Goal: Book appointment/travel/reservation

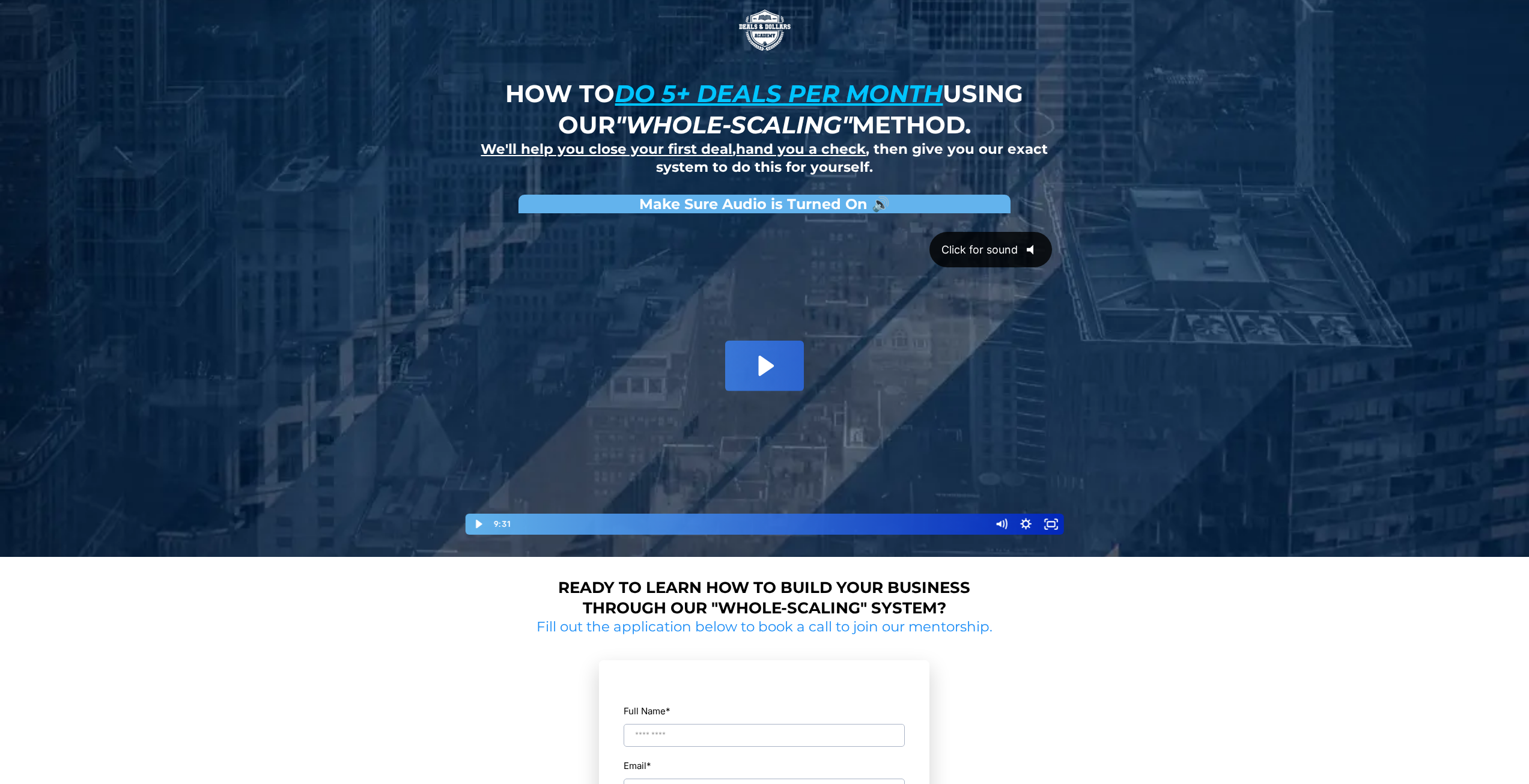
click at [1032, 246] on icon "@keyframes VOLUME_SMALL_WAVE_FLASH { 0% { opacity: 0; } 33% { opacity: 1; } 66%…" at bounding box center [1034, 249] width 33 height 33
click at [478, 525] on icon "Pause" at bounding box center [478, 524] width 30 height 26
click at [477, 525] on icon "Play Video" at bounding box center [479, 524] width 8 height 10
click at [465, 513] on button "Pause" at bounding box center [478, 524] width 26 height 21
click at [482, 519] on icon "Play Video" at bounding box center [479, 524] width 26 height 21
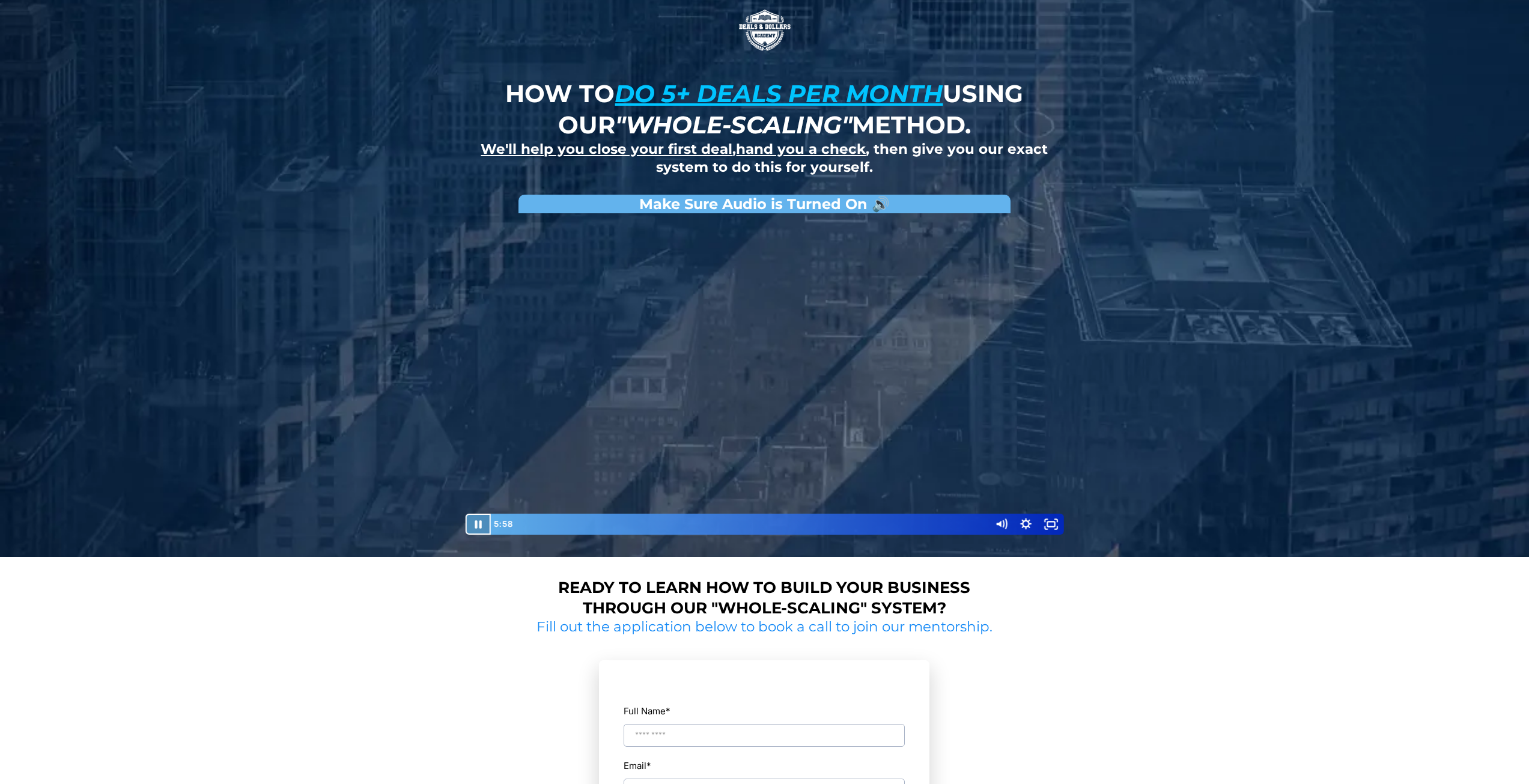
click at [477, 517] on icon "Pause" at bounding box center [478, 524] width 26 height 21
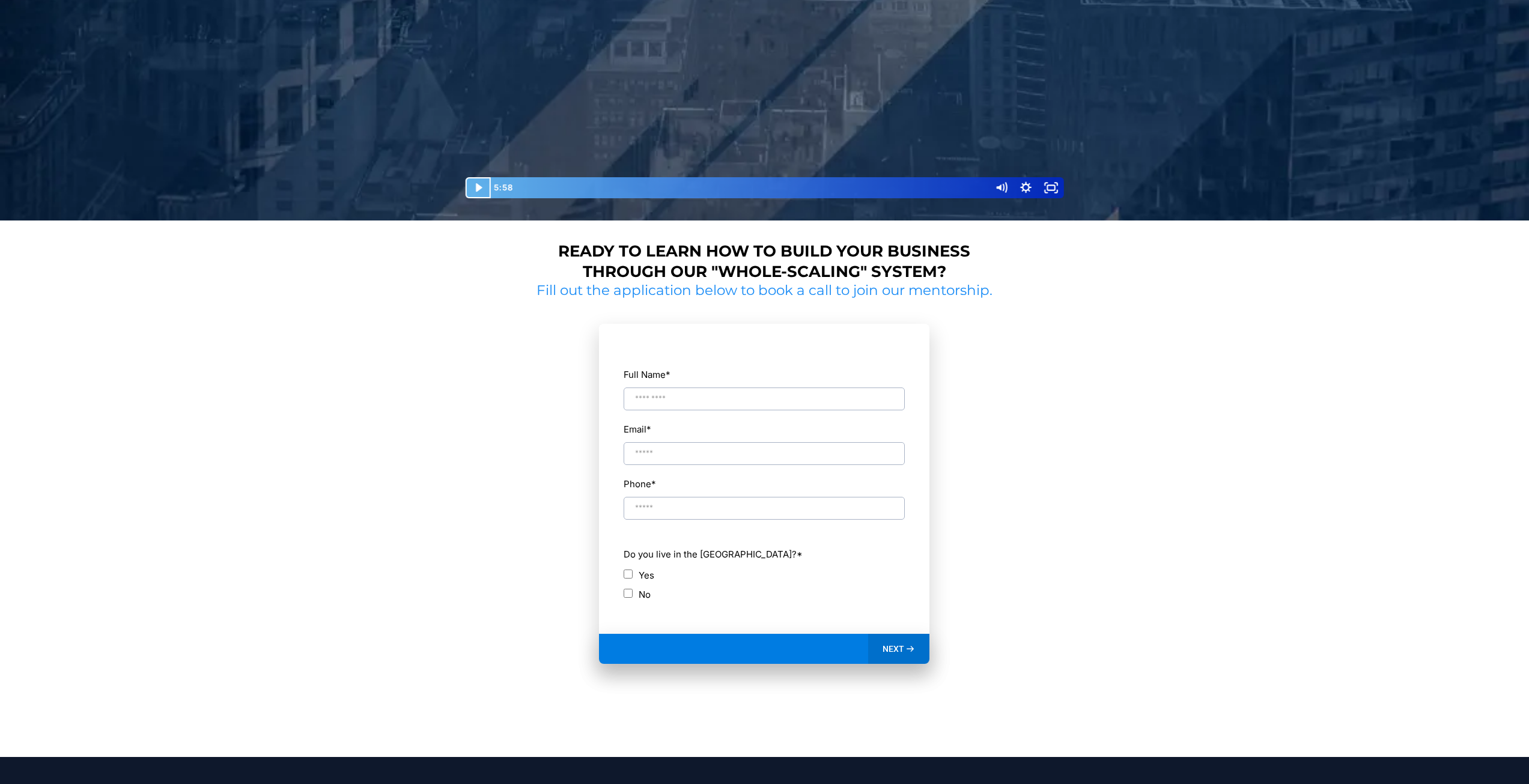
scroll to position [360, 0]
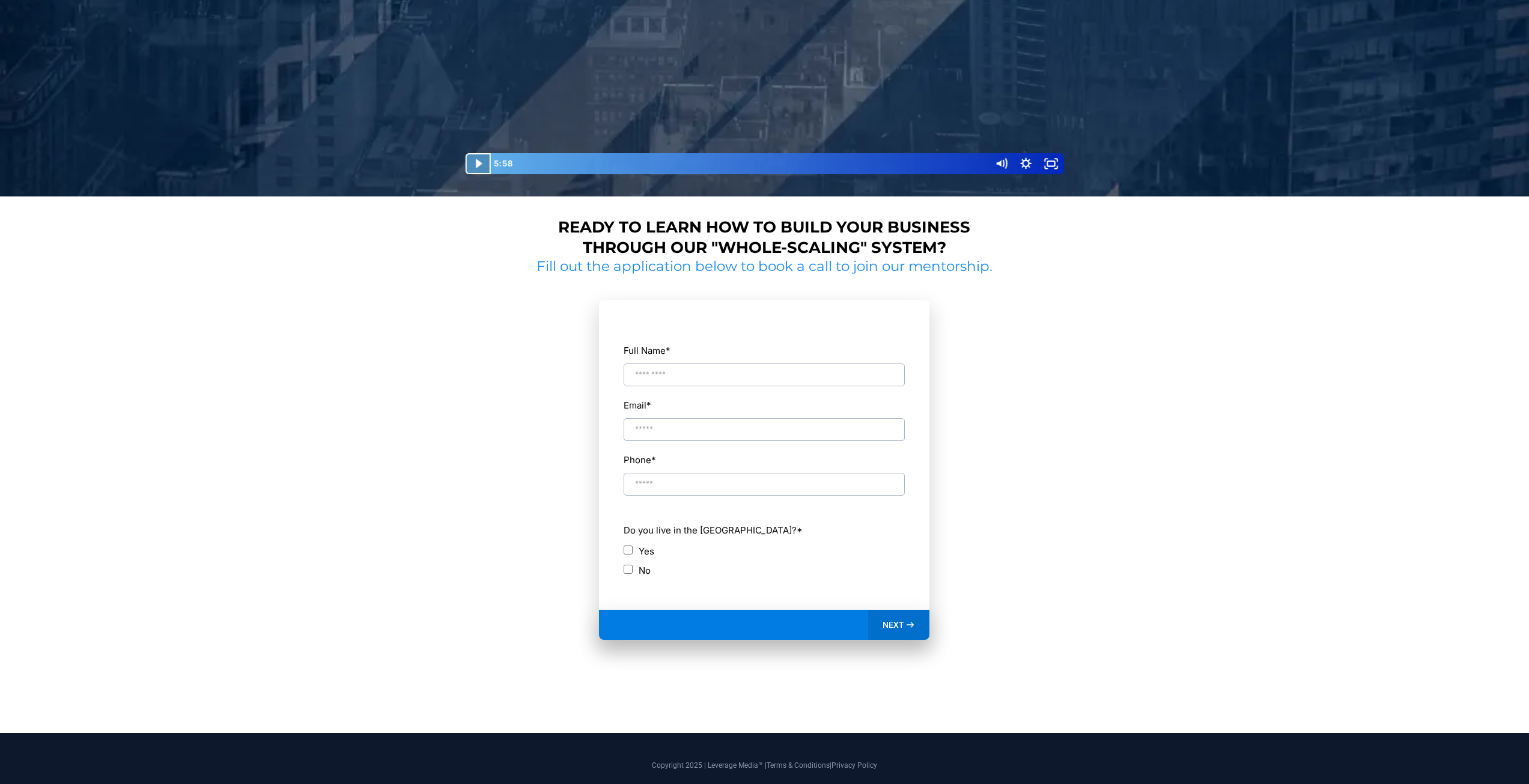
click at [474, 167] on icon "Play Video" at bounding box center [479, 163] width 26 height 21
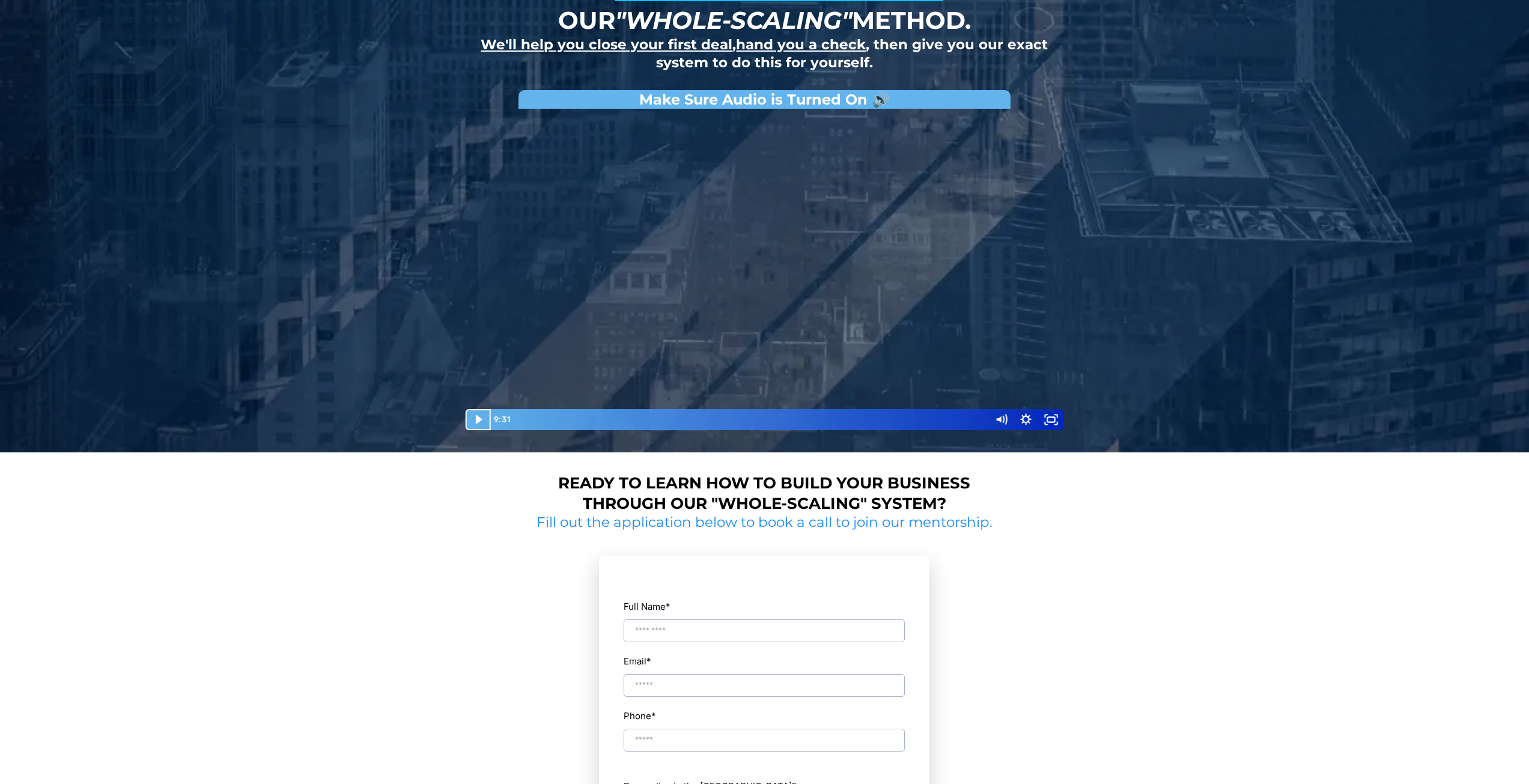
scroll to position [300, 0]
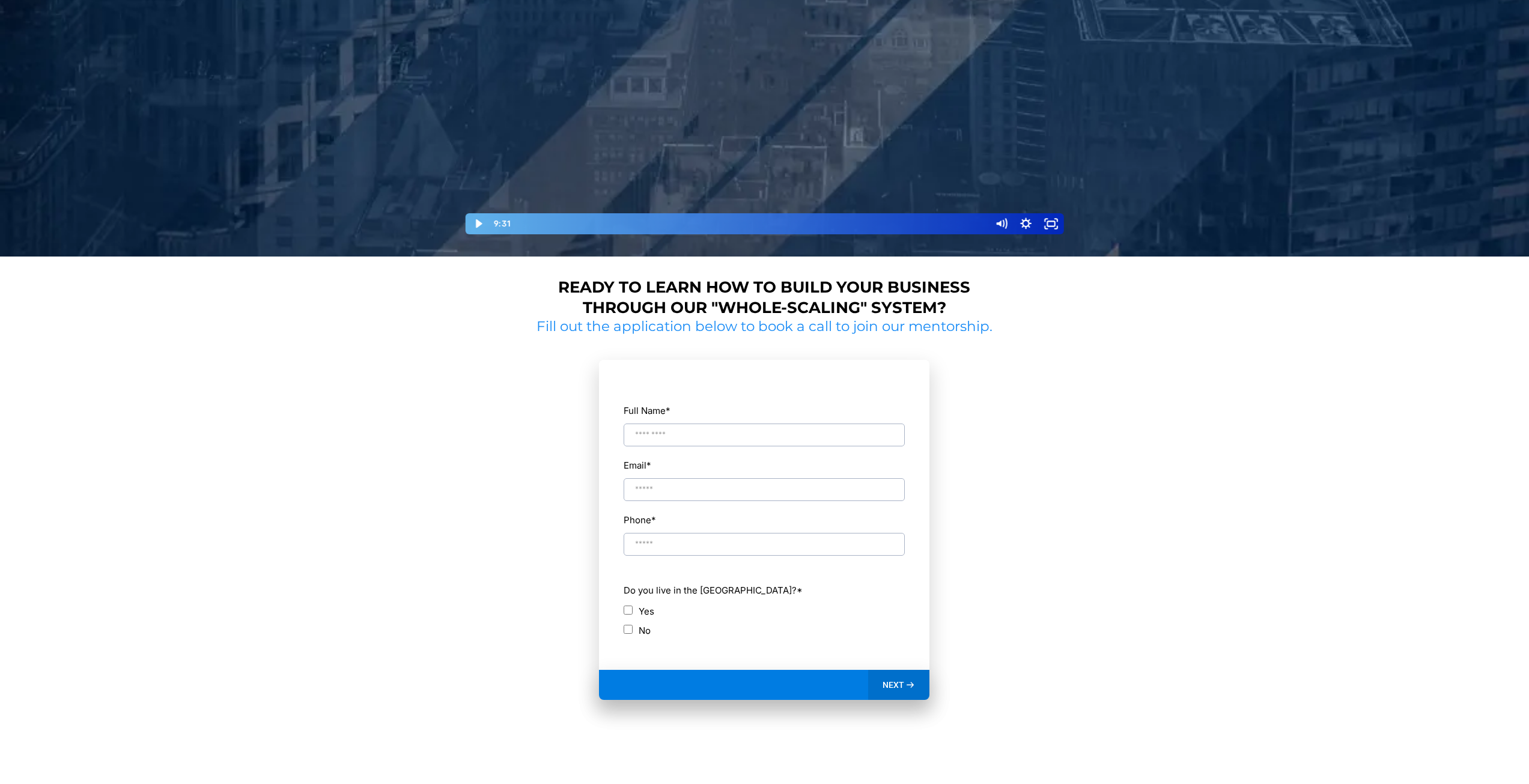
click at [708, 444] on input "Full Name *" at bounding box center [764, 435] width 281 height 23
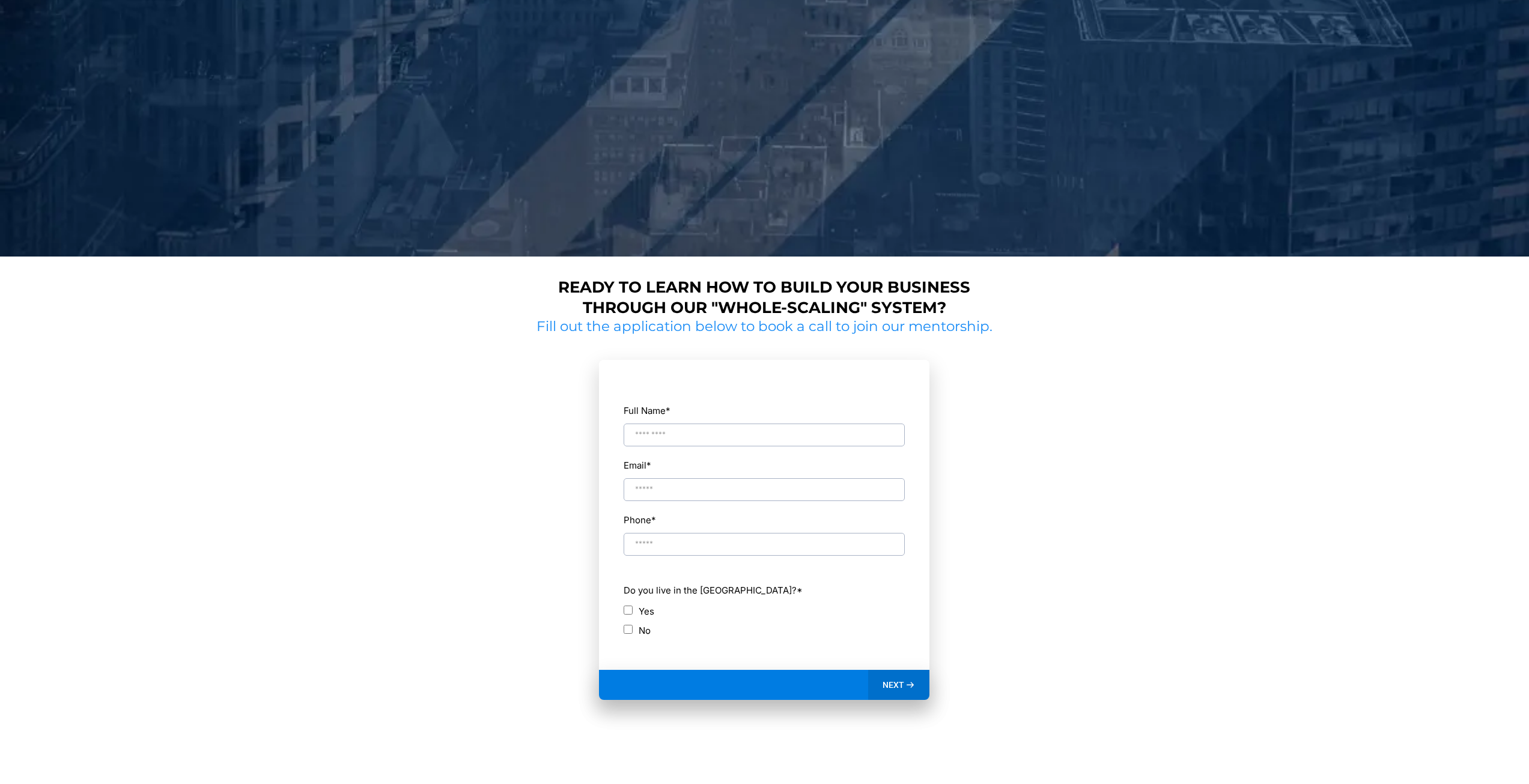
type input "**********"
click at [898, 679] on div "NEXT" at bounding box center [899, 685] width 62 height 30
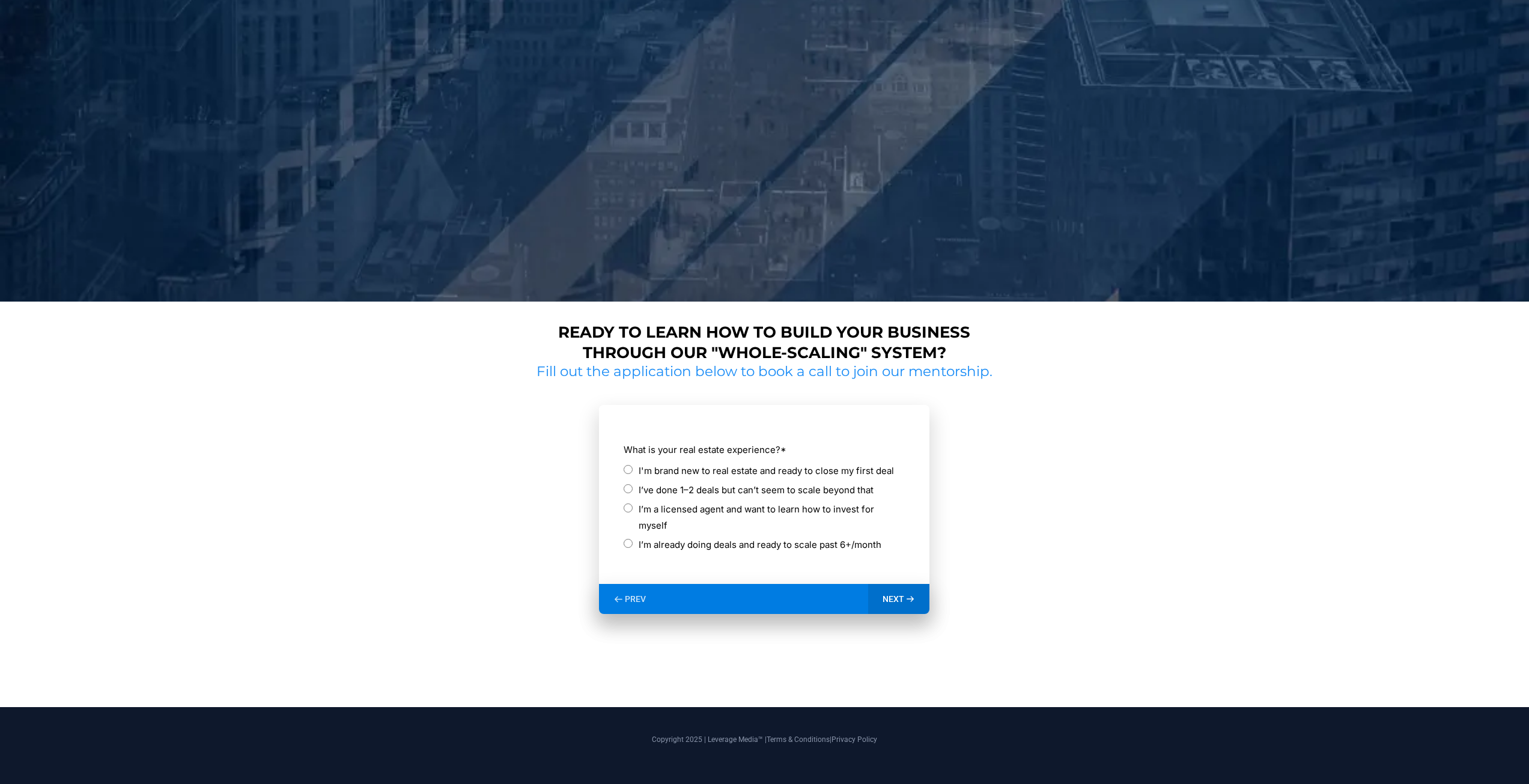
scroll to position [239, 0]
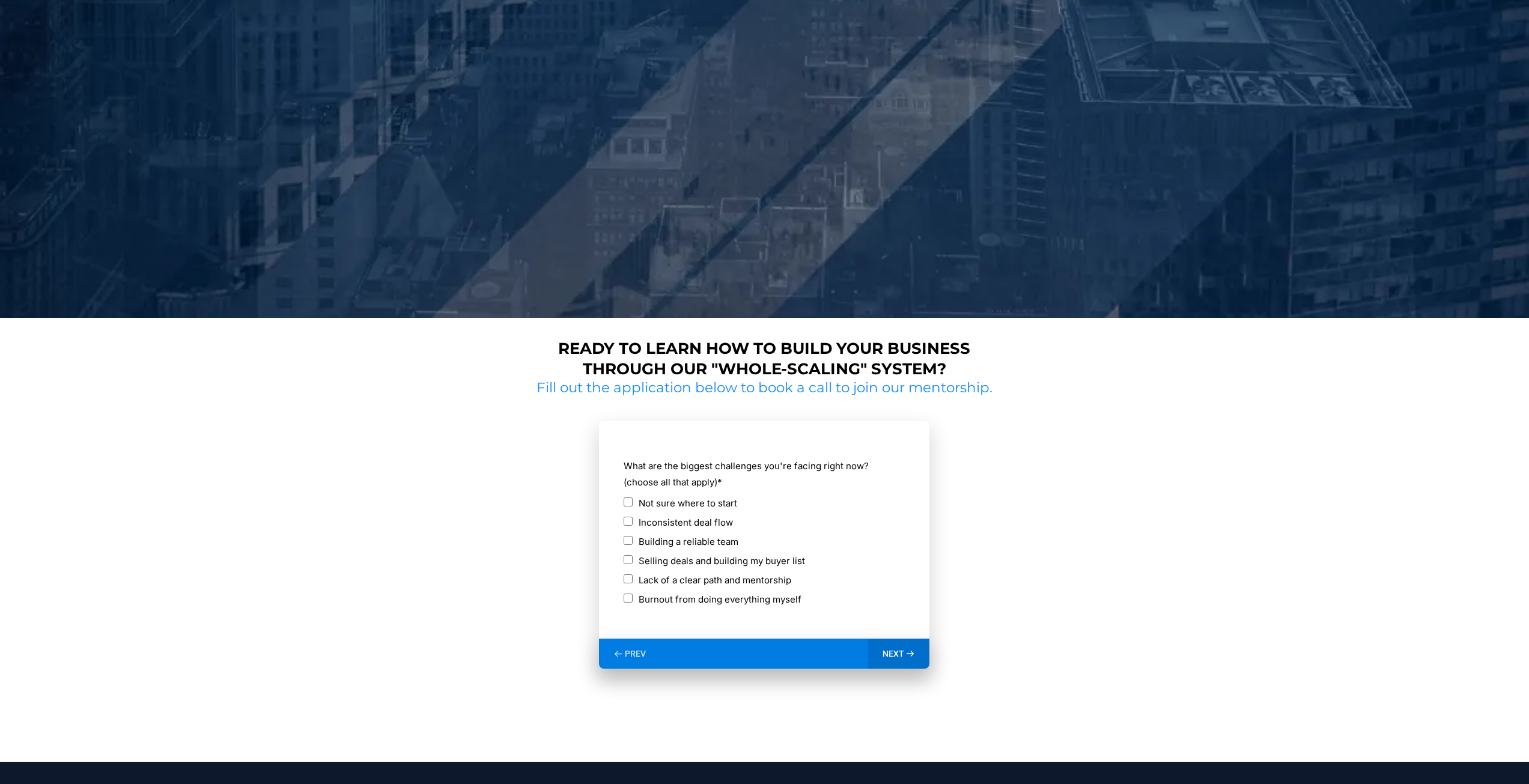
click at [623, 578] on div "What are the biggest challenges you're facing right now? (choose all that apply…" at bounding box center [764, 532] width 283 height 159
click at [899, 653] on span "NEXT" at bounding box center [893, 653] width 22 height 11
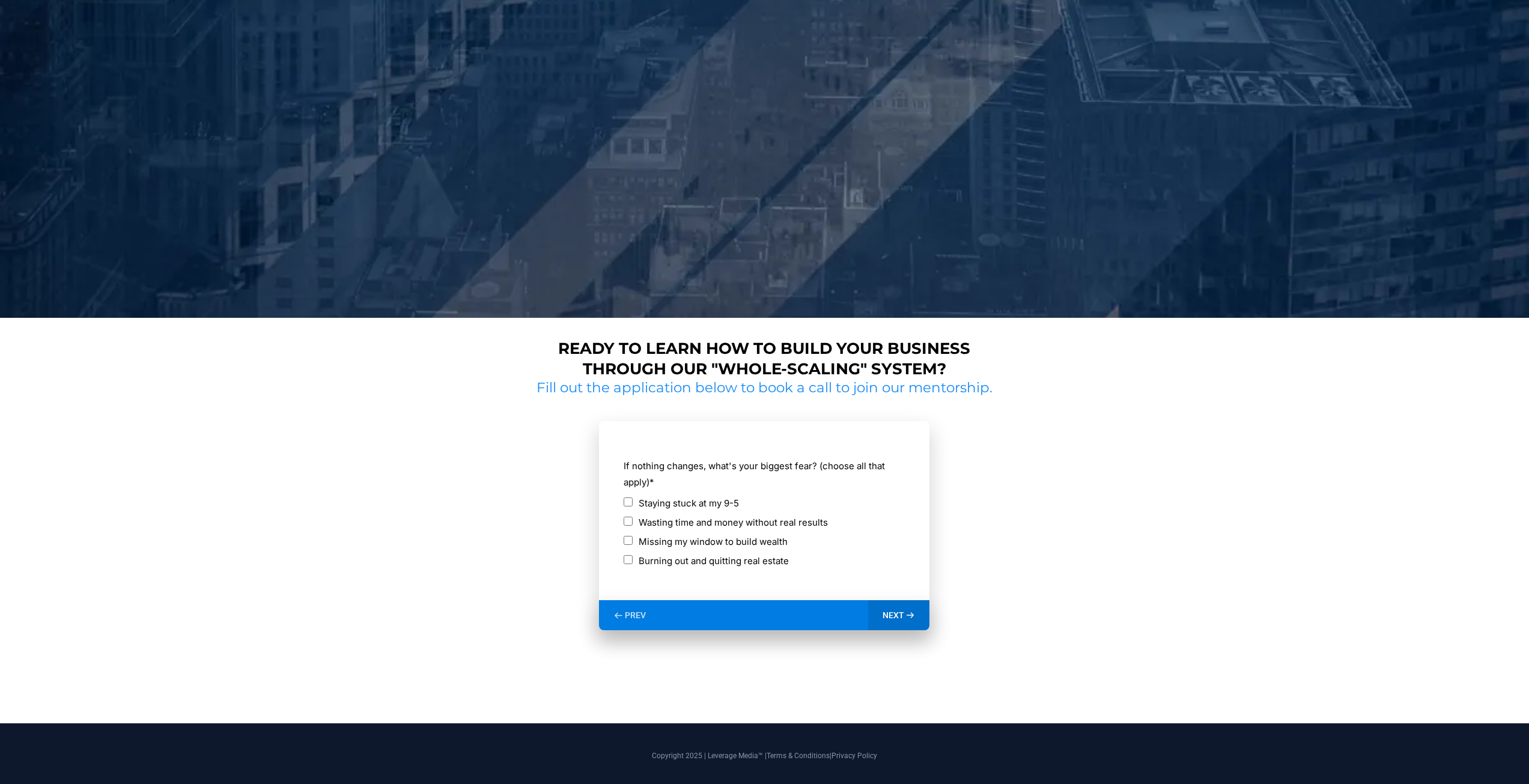
click at [903, 616] on span "NEXT" at bounding box center [893, 615] width 22 height 11
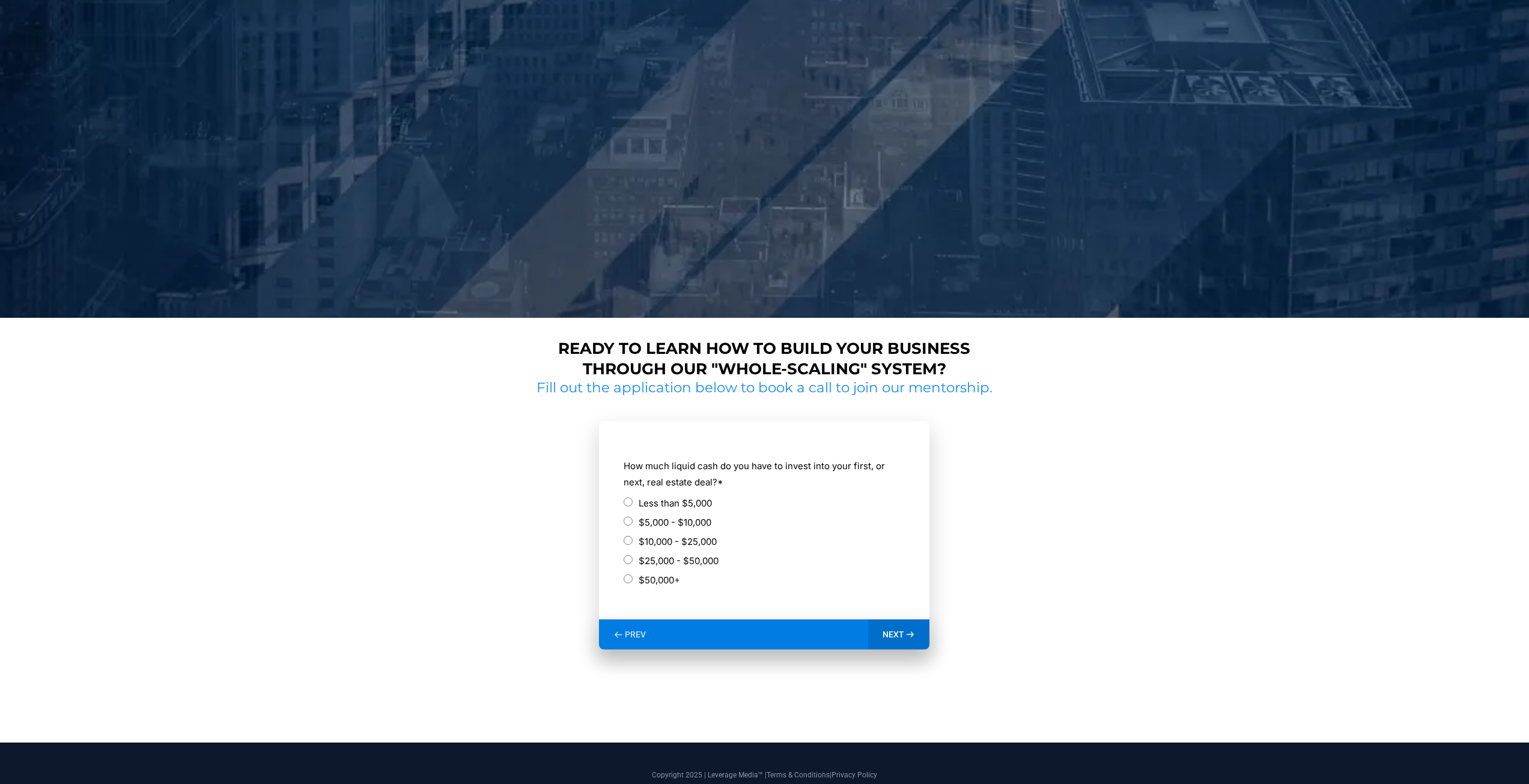
scroll to position [167, 0]
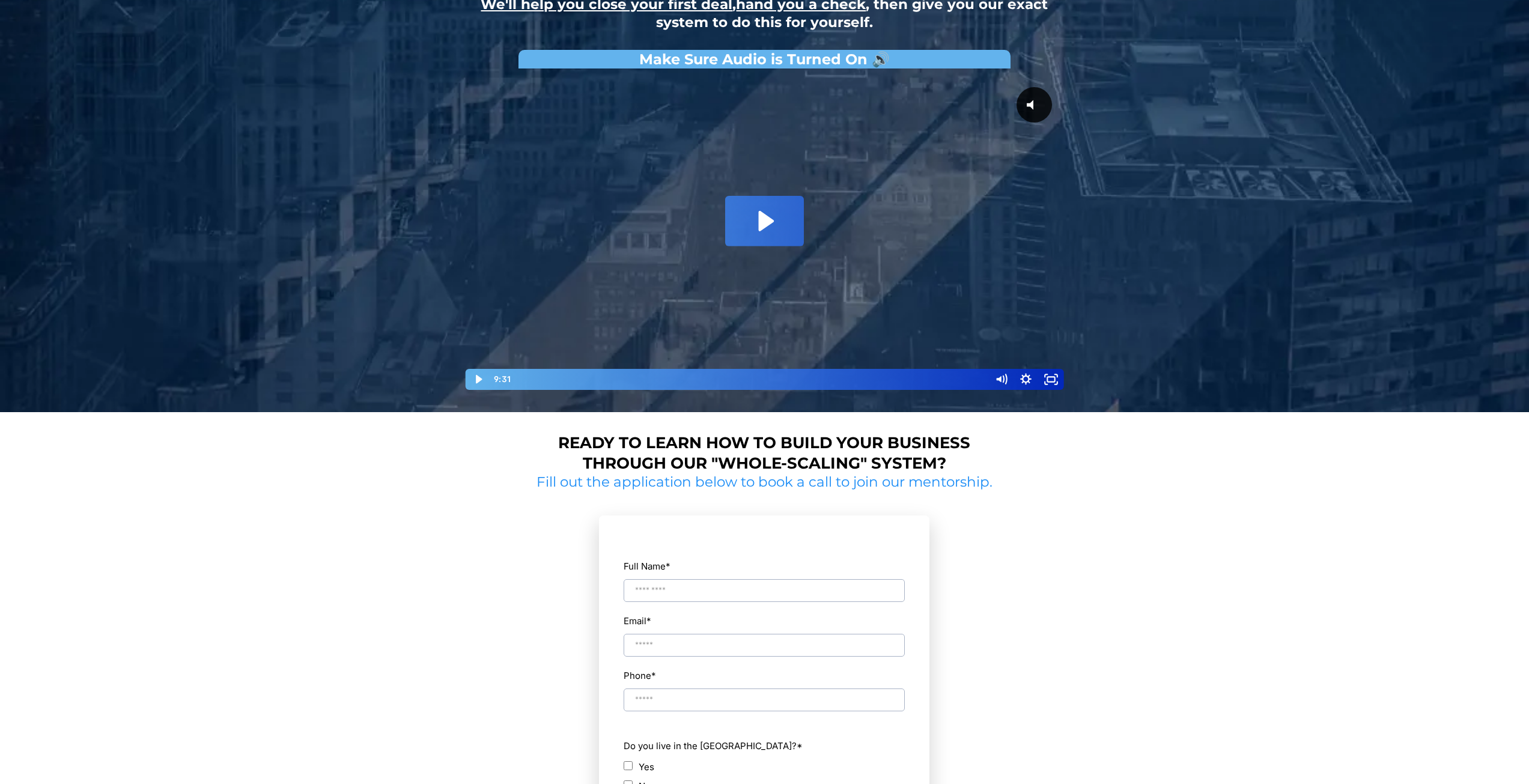
scroll to position [310, 0]
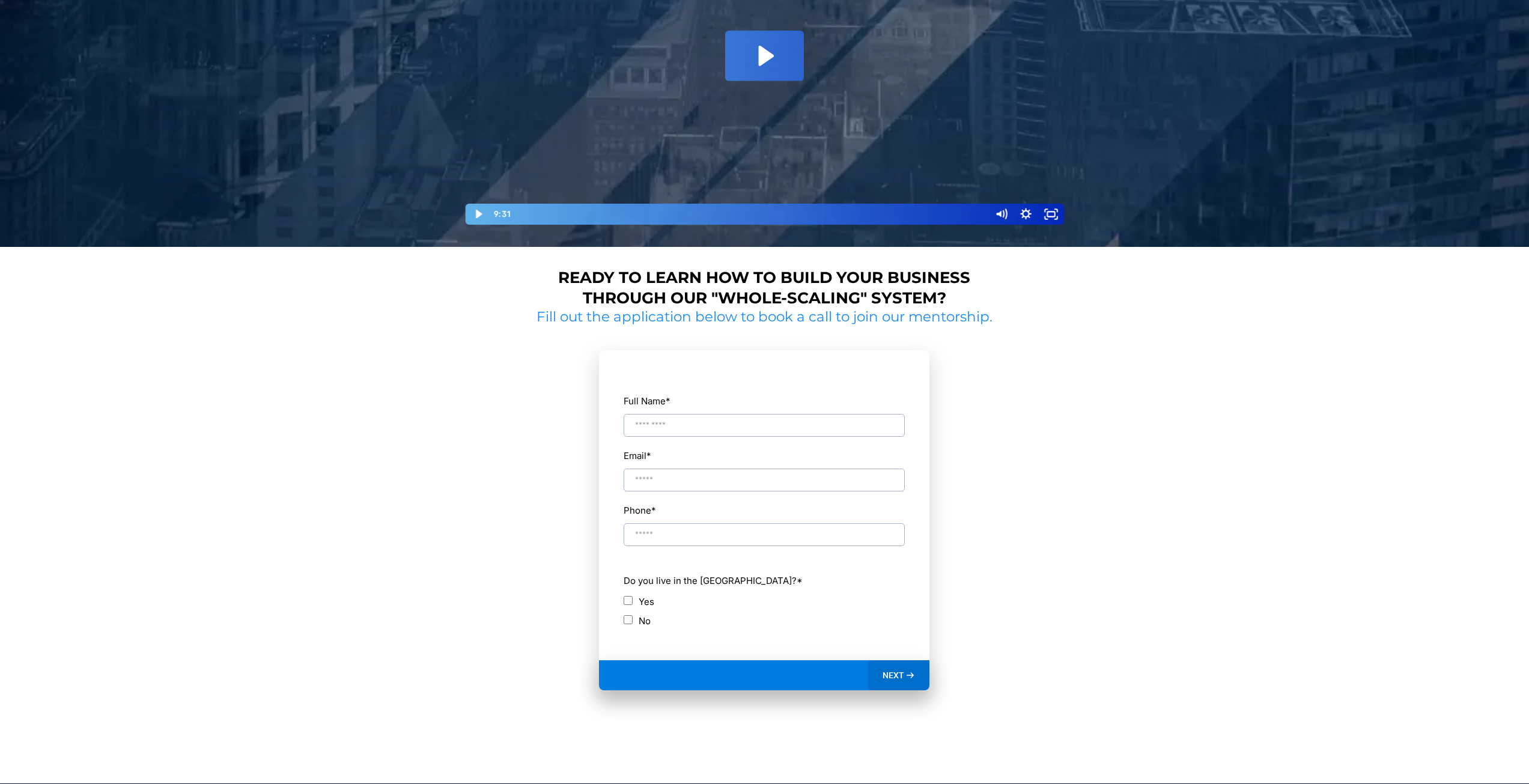
click at [690, 424] on input "Full Name *" at bounding box center [764, 425] width 281 height 23
type input "**********"
click at [900, 674] on span "NEXT" at bounding box center [893, 675] width 22 height 11
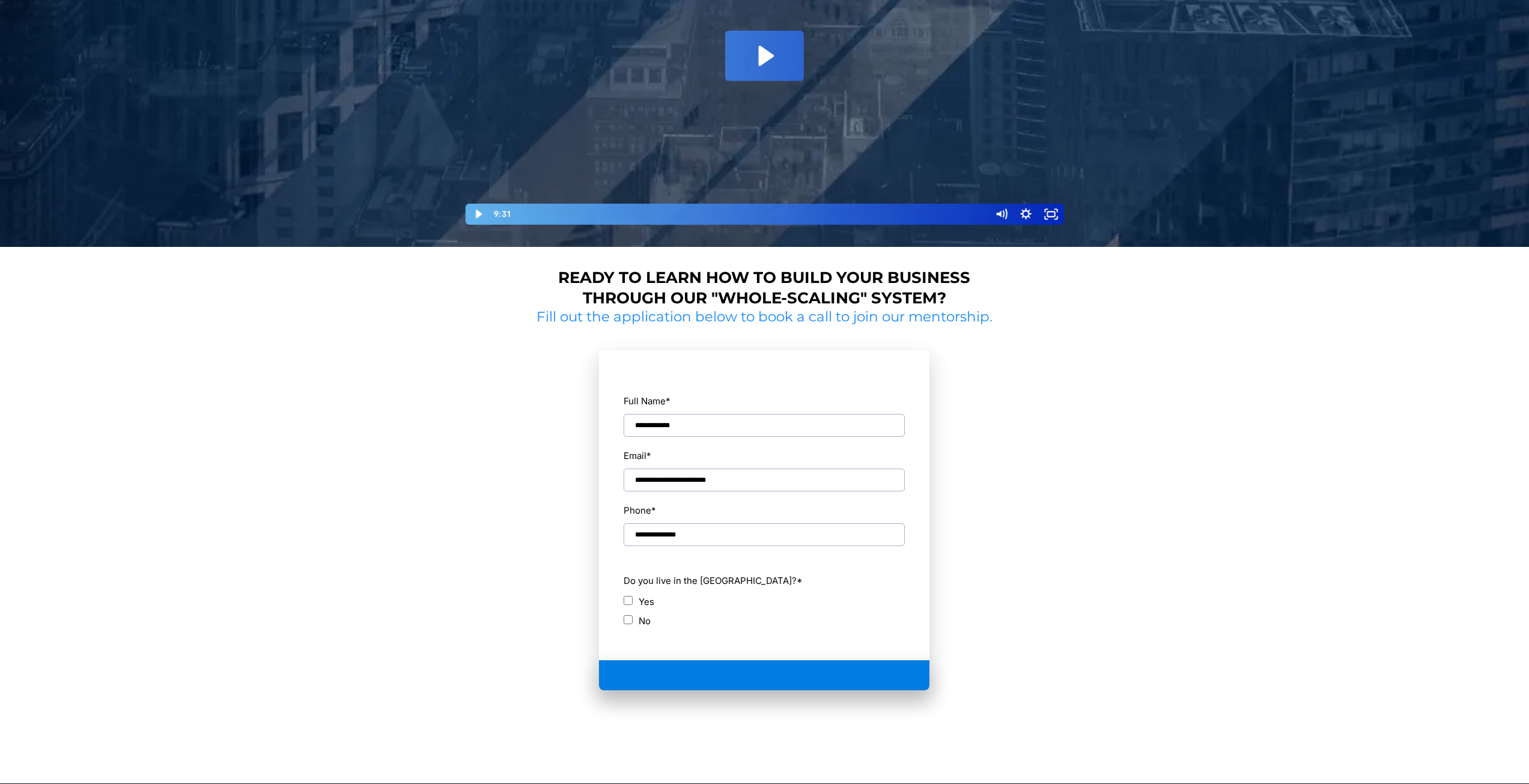
scroll to position [239, 0]
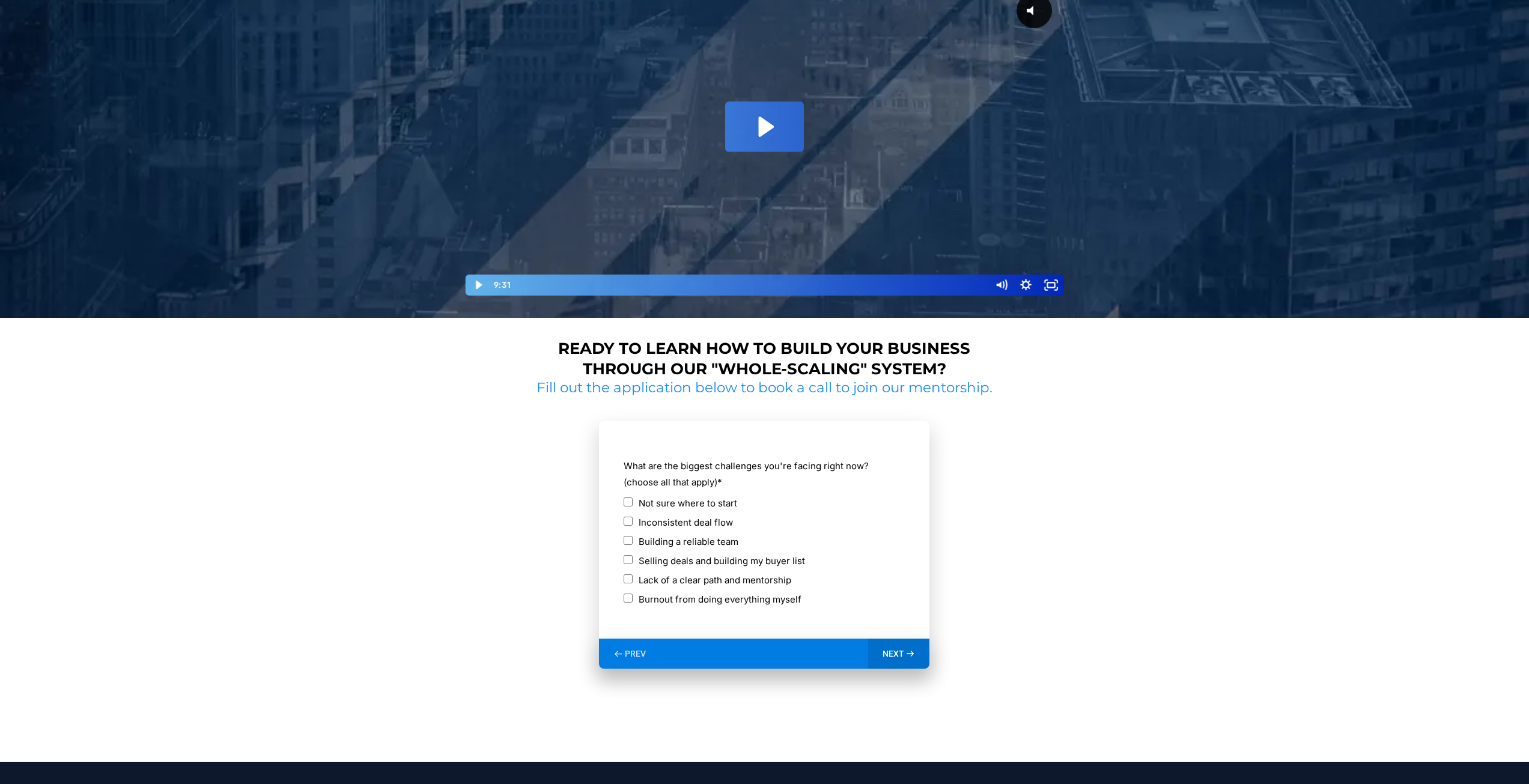
click at [898, 646] on div "NEXT" at bounding box center [899, 653] width 62 height 30
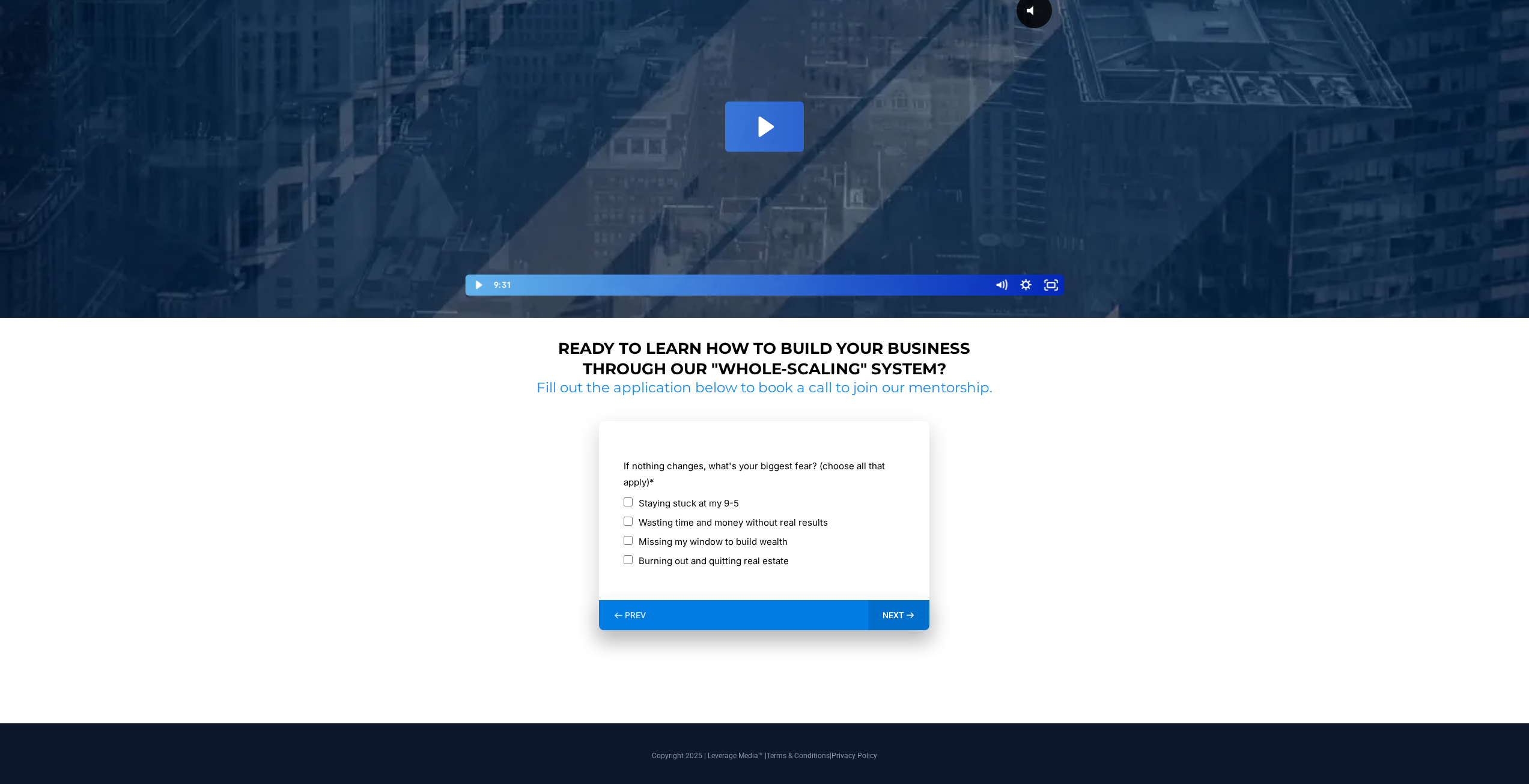
click at [910, 619] on icon at bounding box center [910, 615] width 10 height 10
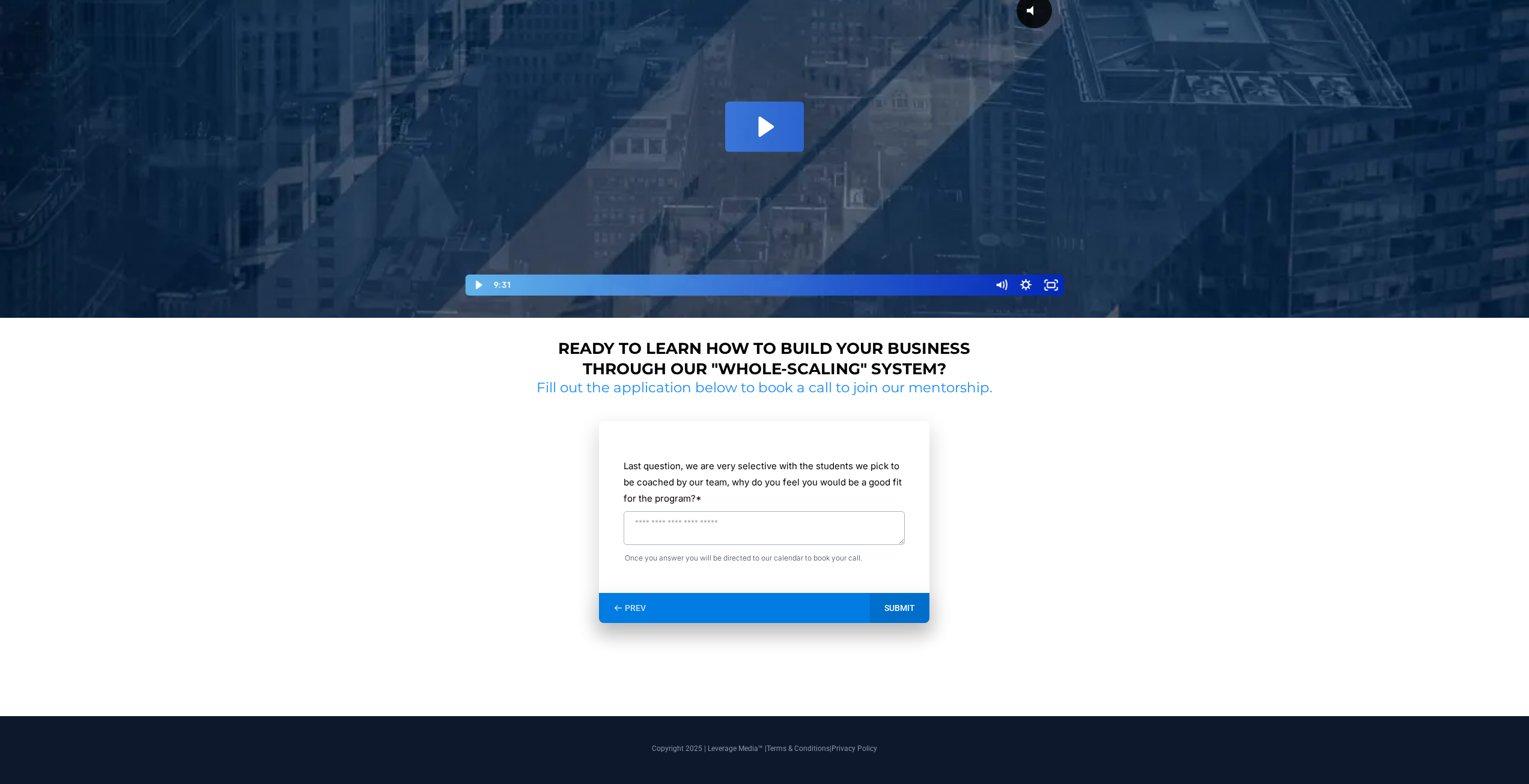
click at [706, 525] on textarea "Last question, we are very selective with the students we pick to be coached by…" at bounding box center [764, 528] width 281 height 34
type textarea "**********"
click at [903, 614] on div "SUBMIT" at bounding box center [899, 608] width 59 height 30
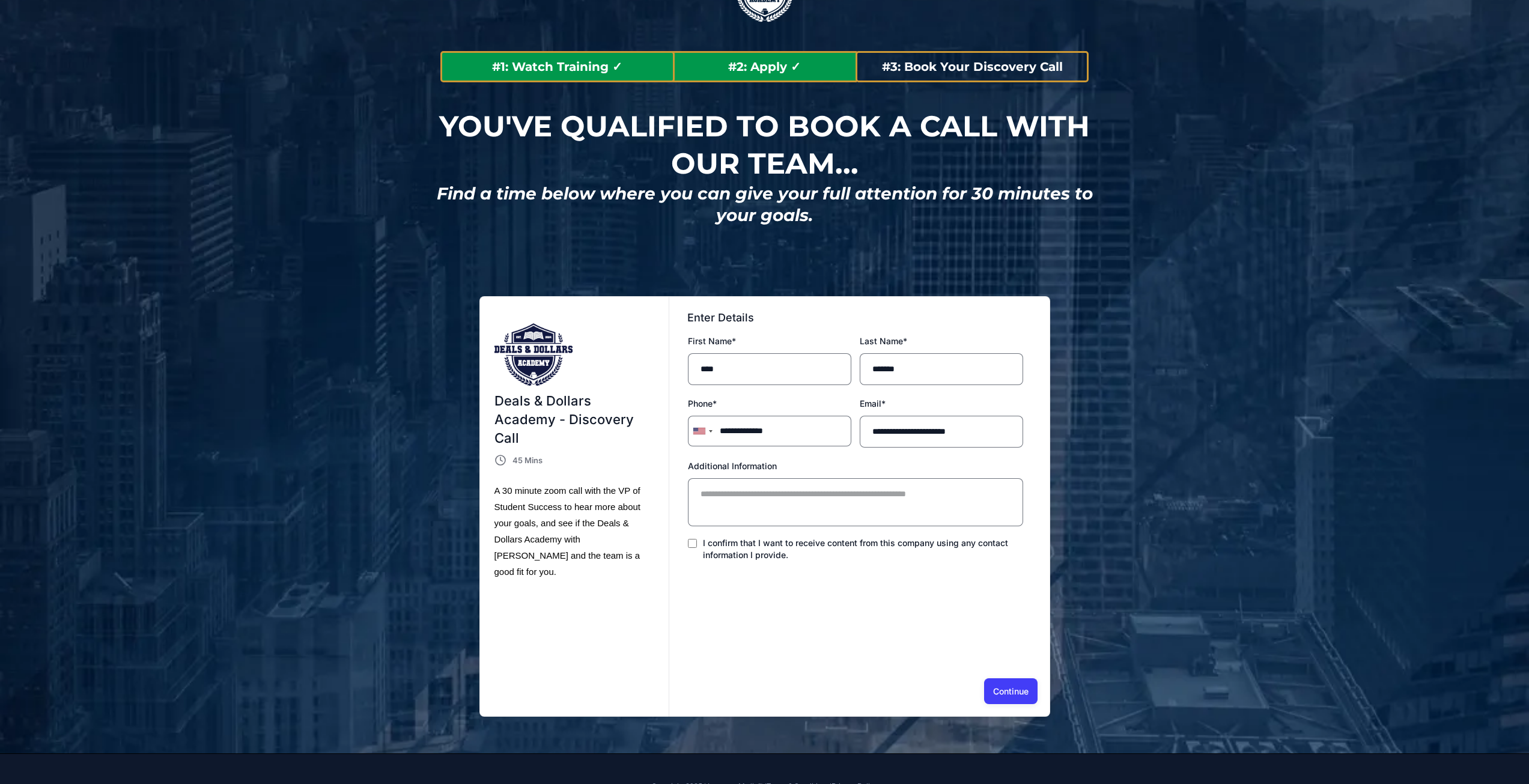
scroll to position [107, 0]
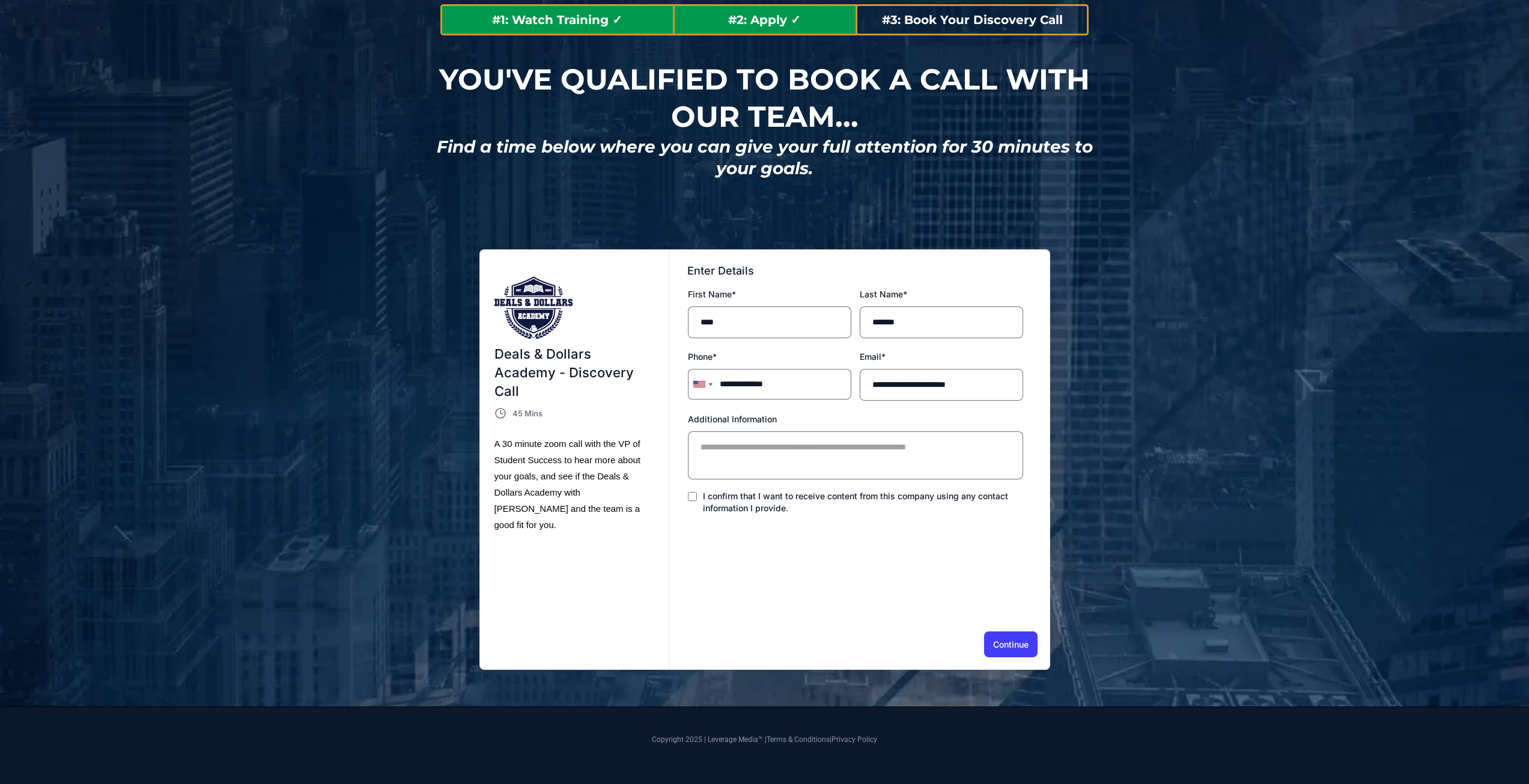
click at [993, 638] on button "Continue" at bounding box center [1011, 644] width 54 height 26
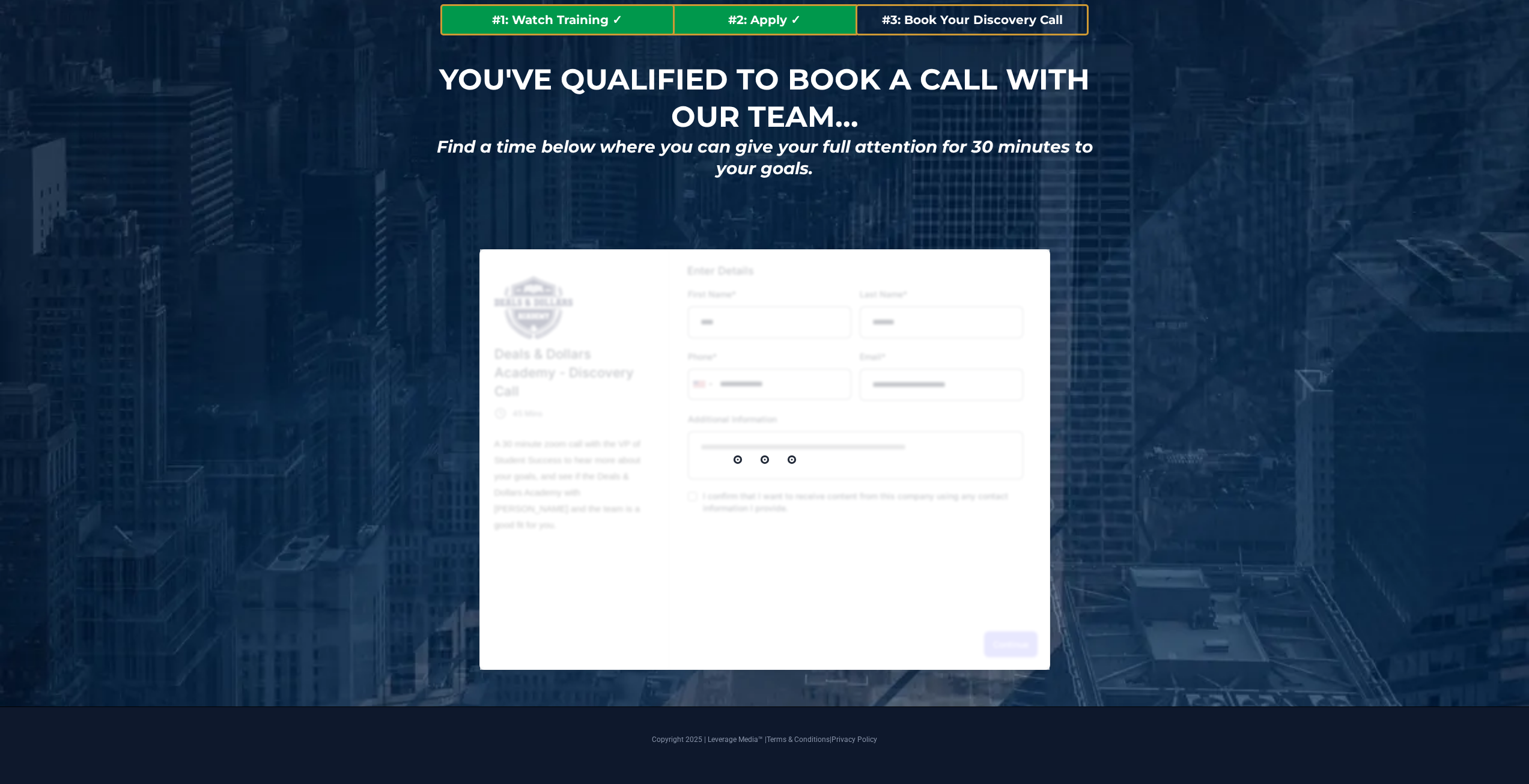
select select "*"
select select "****"
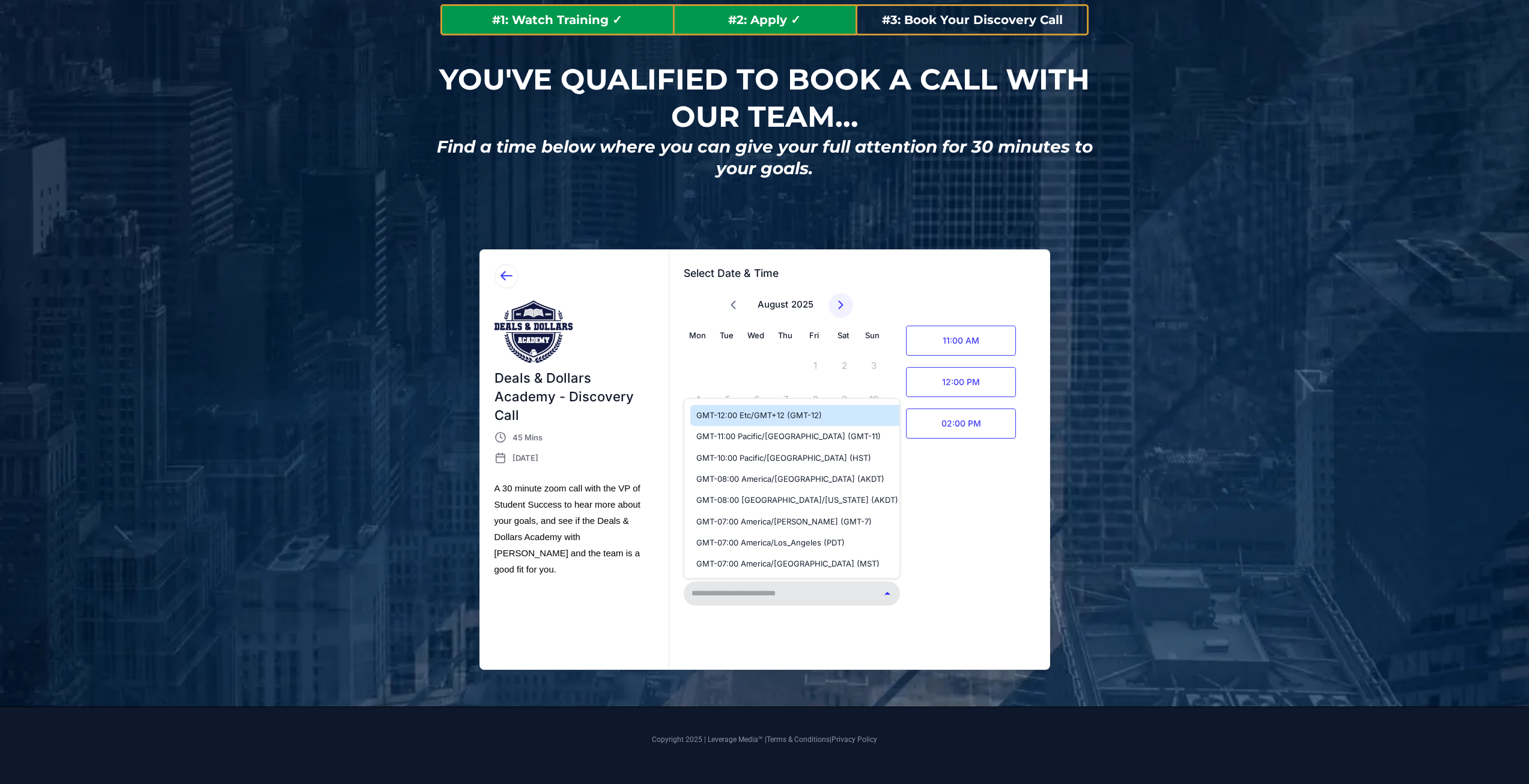
click at [887, 593] on div at bounding box center [887, 593] width 24 height 23
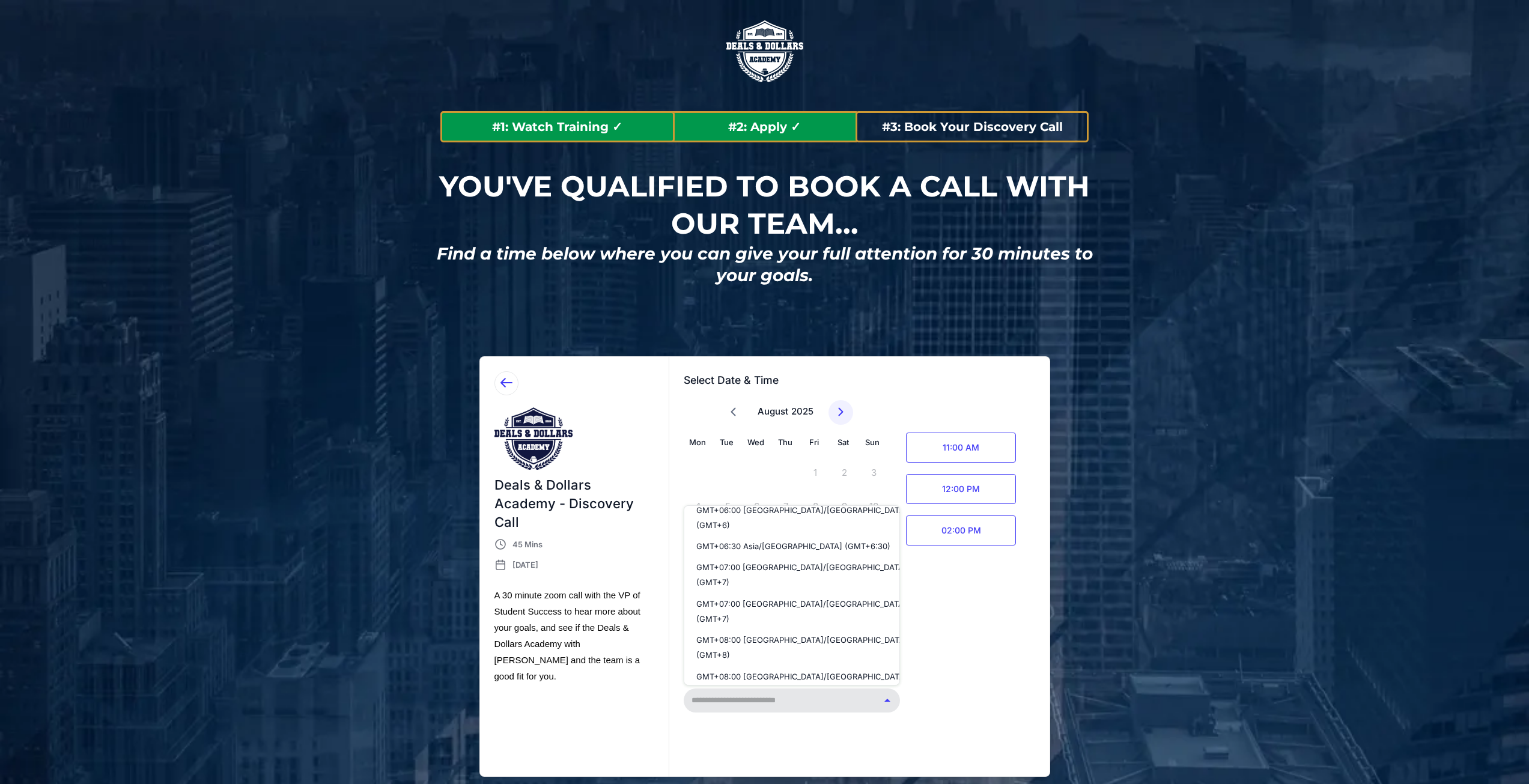
scroll to position [2510, 0]
click at [886, 694] on div at bounding box center [887, 700] width 24 height 23
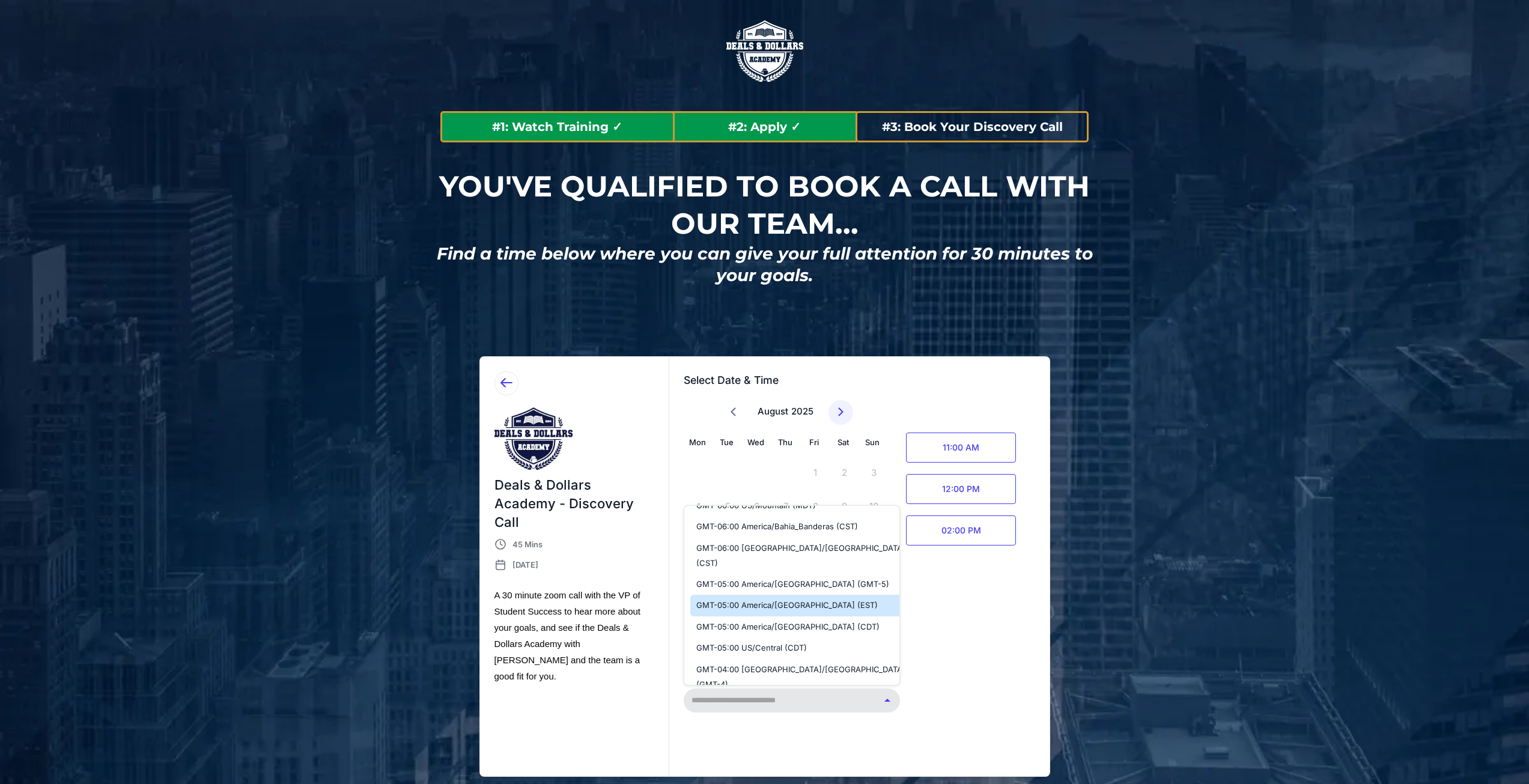
click at [764, 597] on span "GMT-05:00 America/Cancun (EST)" at bounding box center [811, 605] width 230 height 15
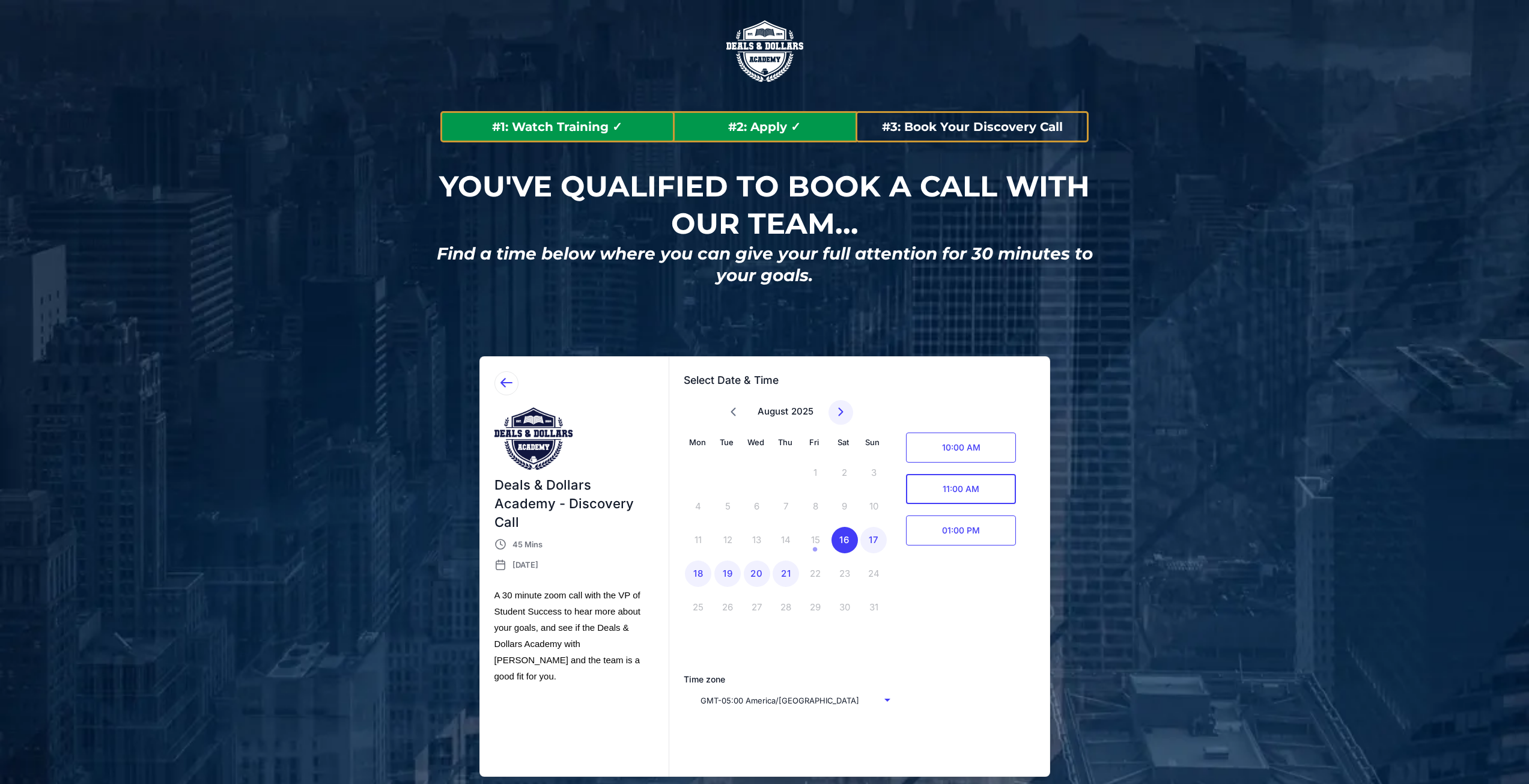
click at [968, 493] on span "11:00 AM" at bounding box center [960, 489] width 110 height 30
click at [994, 493] on div "Confirm" at bounding box center [992, 488] width 30 height 14
